Goal: Task Accomplishment & Management: Manage account settings

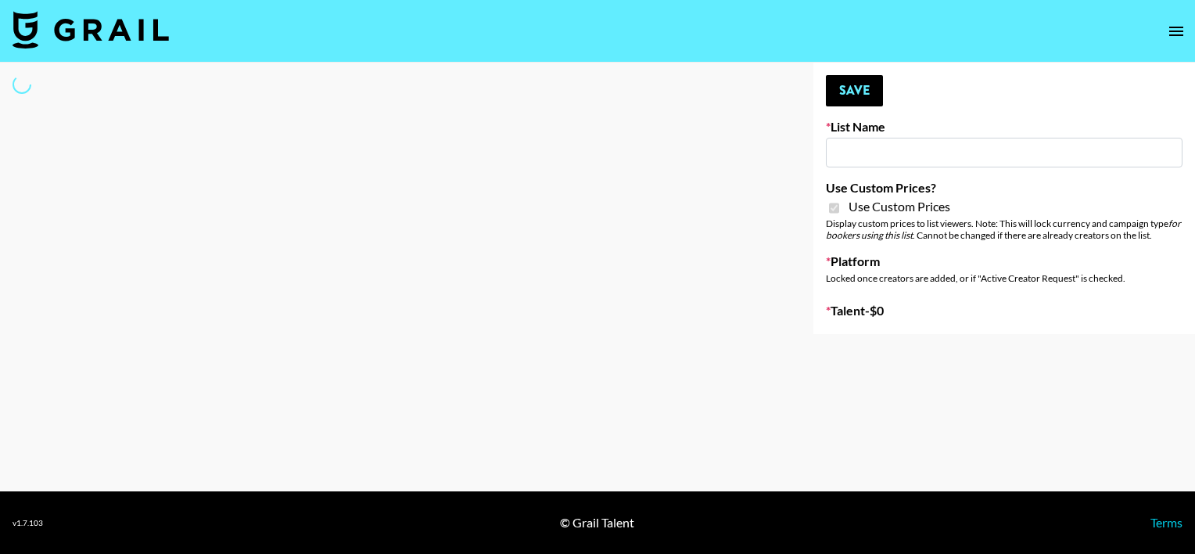
type input "[PERSON_NAME] - Relatable ([DATE])"
checkbox input "true"
select select "Brand"
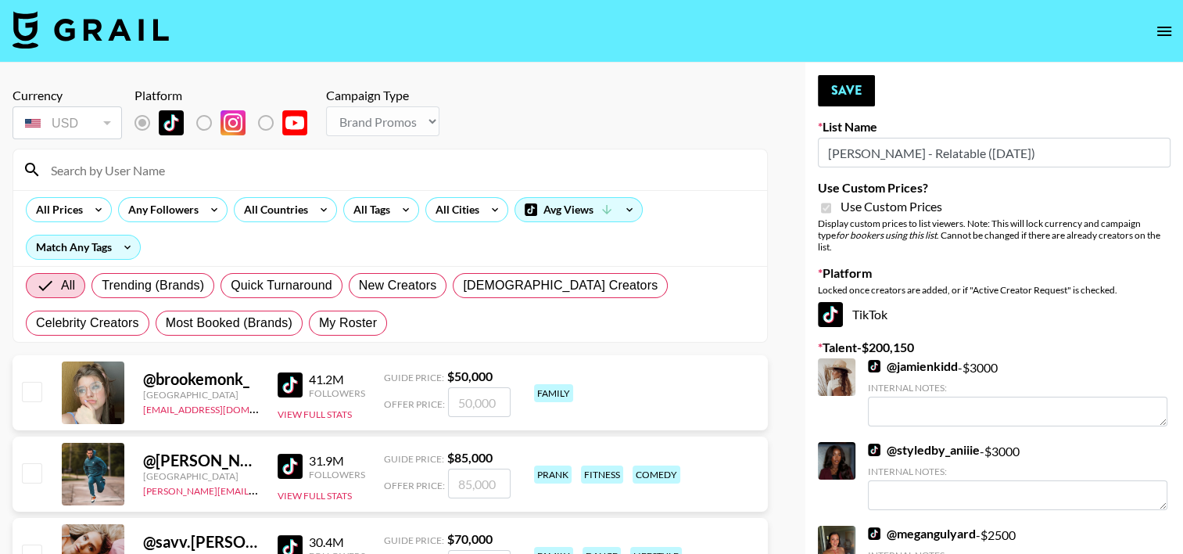
click at [215, 175] on input at bounding box center [399, 169] width 716 height 25
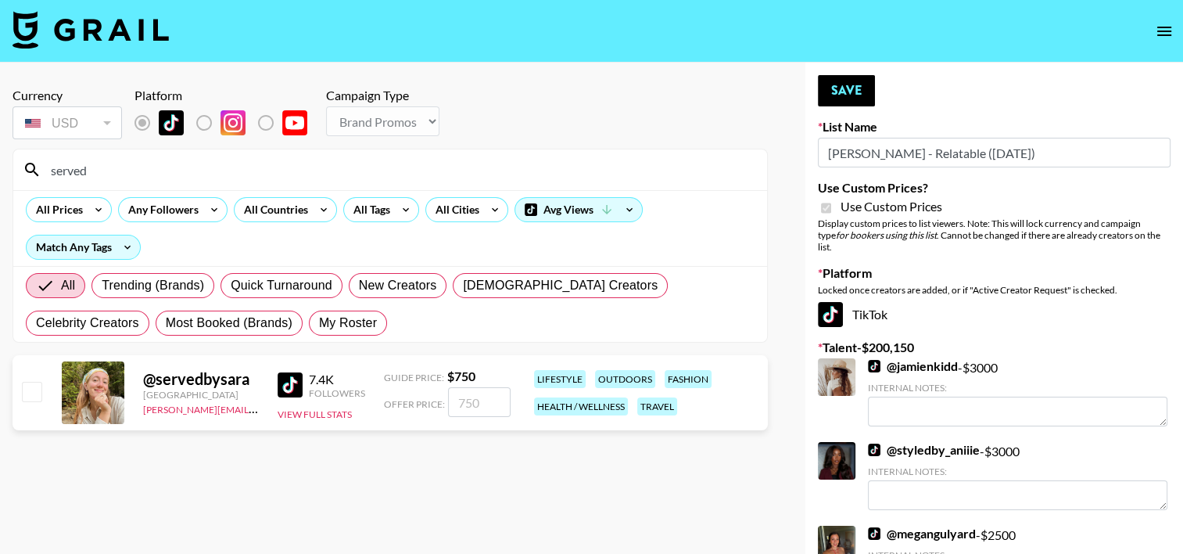
type input "served"
click at [41, 376] on div "@ servedbysara [GEOGRAPHIC_DATA] [PERSON_NAME][EMAIL_ADDRESS][PERSON_NAME][DOMA…" at bounding box center [390, 392] width 755 height 75
click at [41, 391] on input "checkbox" at bounding box center [31, 391] width 19 height 19
checkbox input "true"
click at [468, 400] on input "750" at bounding box center [479, 402] width 63 height 30
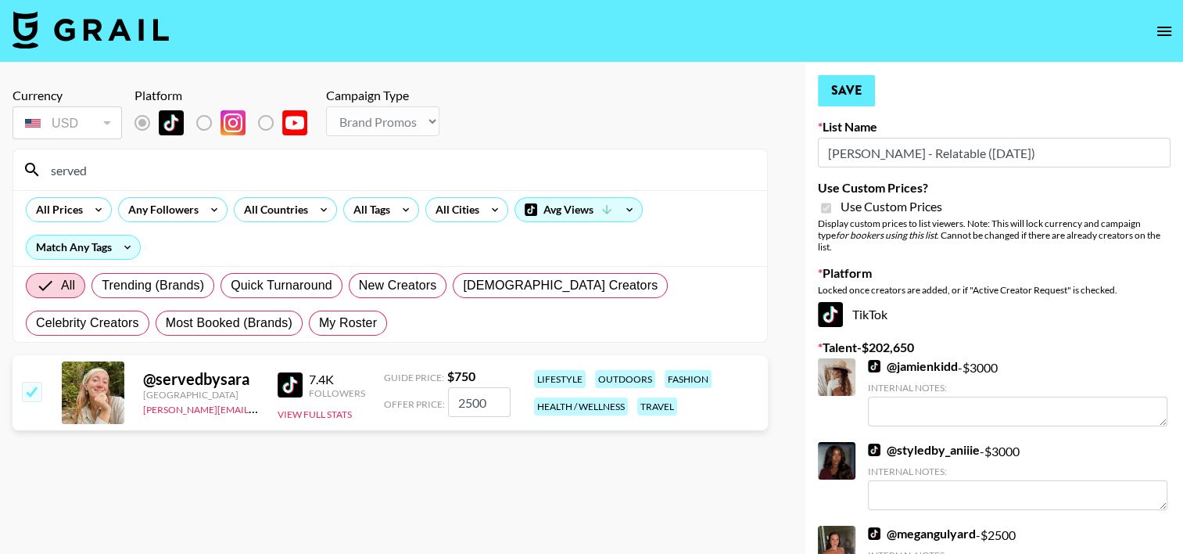
type input "2500"
click at [833, 91] on button "Save" at bounding box center [846, 90] width 57 height 31
